Goal: Information Seeking & Learning: Find specific fact

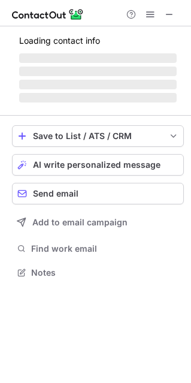
scroll to position [279, 191]
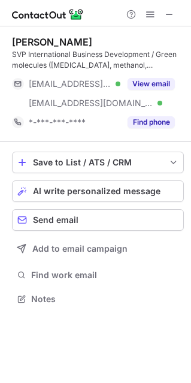
scroll to position [290, 191]
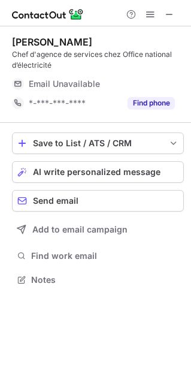
scroll to position [271, 191]
click at [171, 15] on span at bounding box center [170, 15] width 10 height 10
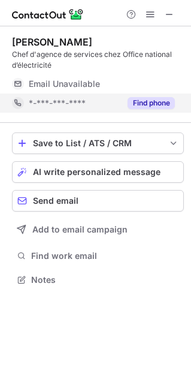
click at [144, 104] on button "Find phone" at bounding box center [151, 103] width 47 height 12
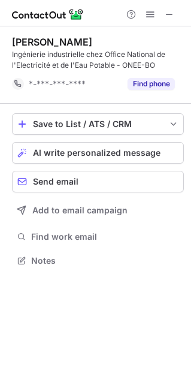
scroll to position [252, 191]
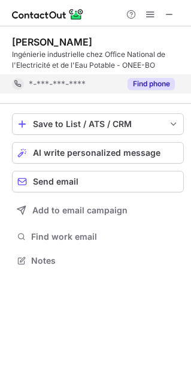
click at [153, 84] on button "Find phone" at bounding box center [151, 84] width 47 height 12
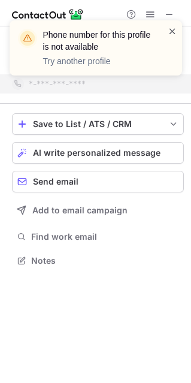
click at [173, 32] on span at bounding box center [173, 31] width 10 height 12
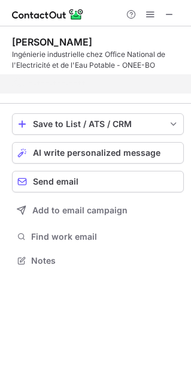
click at [170, 13] on div "Phone number for this profile is not available Try another profile" at bounding box center [96, 52] width 192 height 89
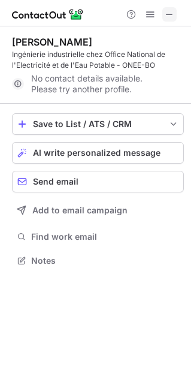
click at [174, 10] on button at bounding box center [169, 14] width 14 height 14
click at [168, 14] on span at bounding box center [170, 15] width 10 height 10
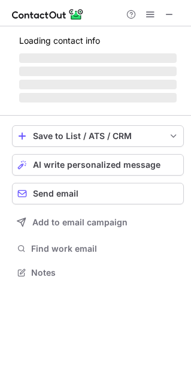
scroll to position [271, 191]
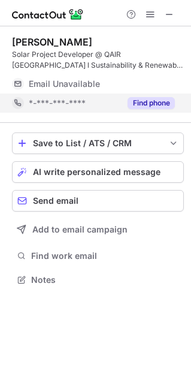
click at [138, 100] on button "Find phone" at bounding box center [151, 103] width 47 height 12
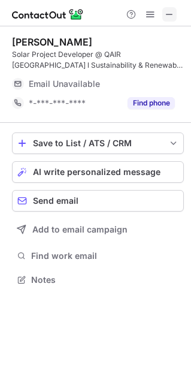
click at [171, 13] on span at bounding box center [170, 15] width 10 height 10
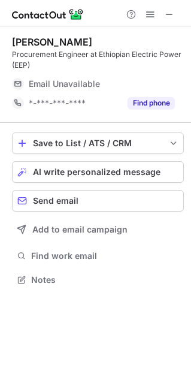
scroll to position [271, 191]
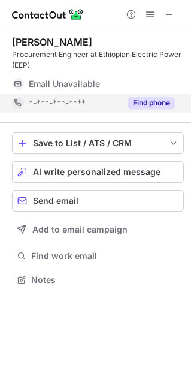
click at [159, 98] on button "Find phone" at bounding box center [151, 103] width 47 height 12
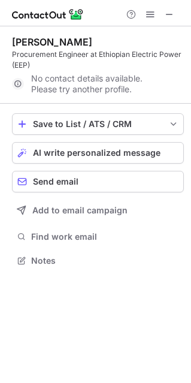
scroll to position [252, 191]
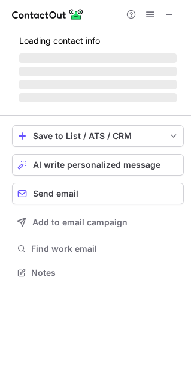
scroll to position [6, 6]
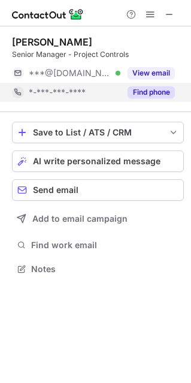
click at [148, 94] on button "Find phone" at bounding box center [151, 92] width 47 height 12
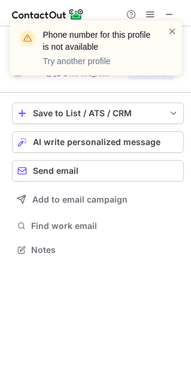
scroll to position [241, 191]
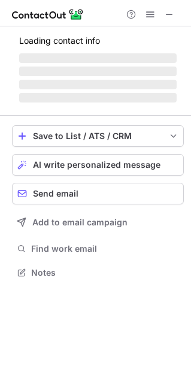
scroll to position [271, 191]
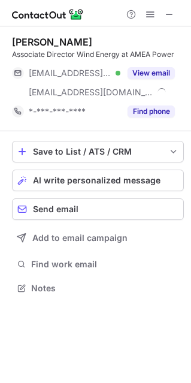
scroll to position [279, 191]
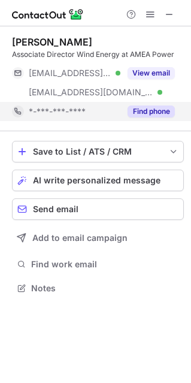
click at [150, 110] on button "Find phone" at bounding box center [151, 112] width 47 height 12
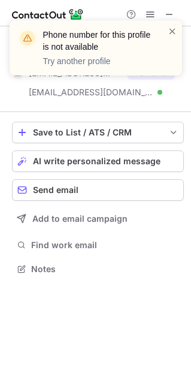
scroll to position [260, 191]
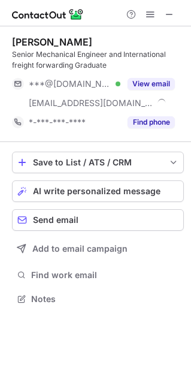
scroll to position [290, 191]
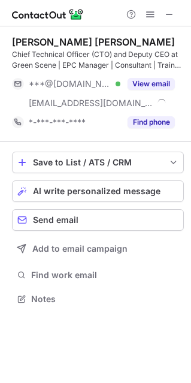
scroll to position [290, 191]
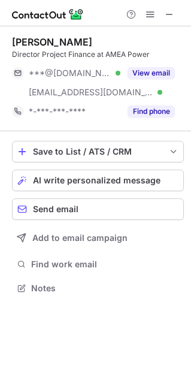
scroll to position [279, 191]
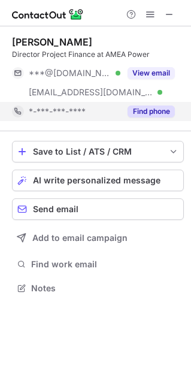
click at [165, 109] on button "Find phone" at bounding box center [151, 112] width 47 height 12
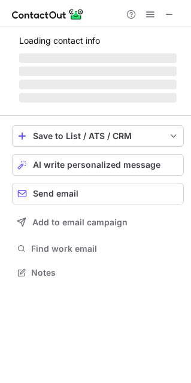
scroll to position [271, 191]
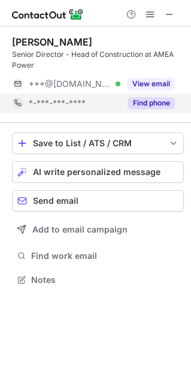
click at [150, 97] on button "Find phone" at bounding box center [151, 103] width 47 height 12
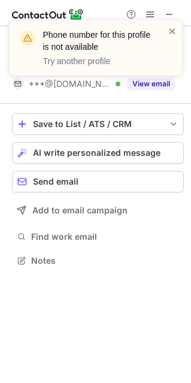
scroll to position [252, 191]
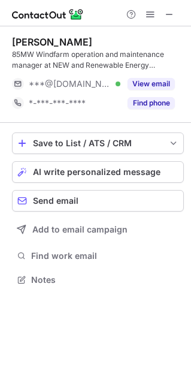
scroll to position [271, 191]
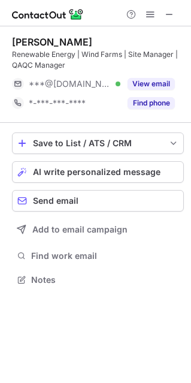
scroll to position [271, 191]
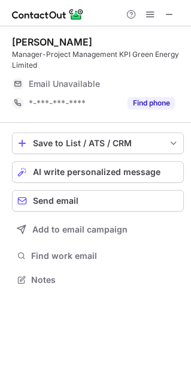
scroll to position [271, 191]
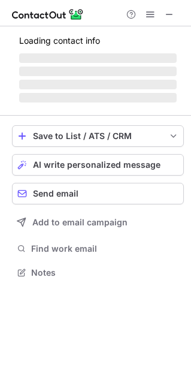
scroll to position [6, 6]
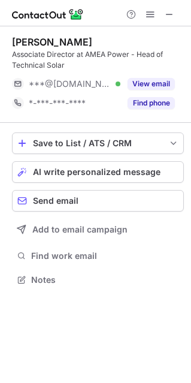
scroll to position [271, 191]
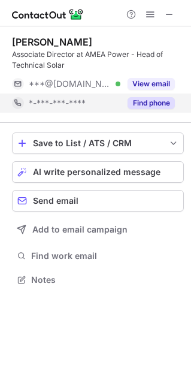
click at [155, 101] on button "Find phone" at bounding box center [151, 103] width 47 height 12
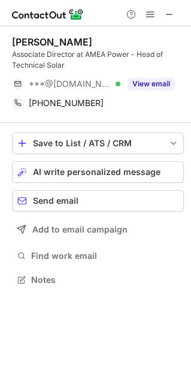
click at [179, 112] on div "[PHONE_NUMBER] Copy" at bounding box center [98, 103] width 172 height 19
